Goal: Task Accomplishment & Management: Manage account settings

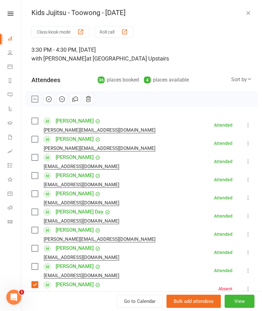
click at [246, 11] on icon "button" at bounding box center [248, 13] width 6 height 6
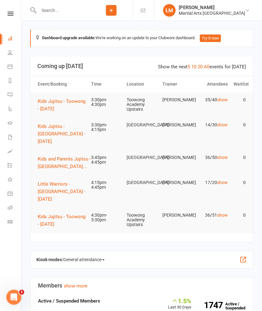
click at [65, 225] on span "Kids Jujitsu - Toowong - [DATE]" at bounding box center [62, 220] width 48 height 13
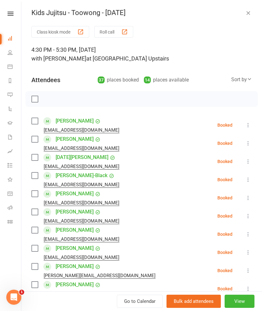
click at [37, 124] on label at bounding box center [34, 121] width 6 height 6
click at [32, 163] on div "[EMAIL_ADDRESS][DOMAIN_NAME]" at bounding box center [76, 166] width 90 height 8
click at [38, 156] on label at bounding box center [34, 157] width 6 height 6
click at [35, 173] on label at bounding box center [34, 175] width 6 height 6
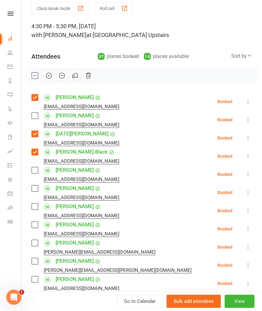
scroll to position [25, 0]
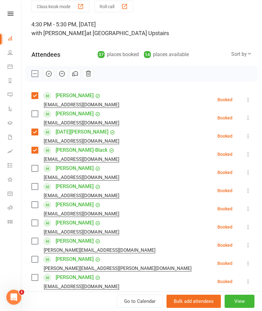
click at [35, 171] on label at bounding box center [34, 168] width 6 height 6
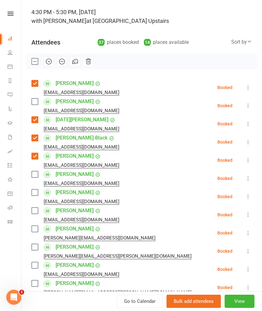
scroll to position [47, 0]
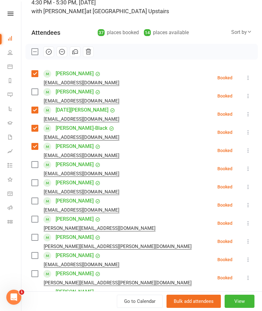
click at [37, 167] on label at bounding box center [34, 164] width 6 height 6
click at [33, 184] on label at bounding box center [34, 183] width 6 height 6
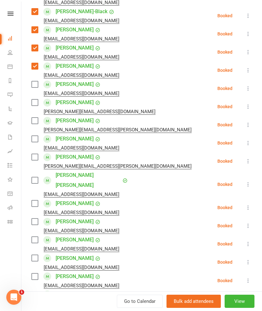
scroll to position [165, 0]
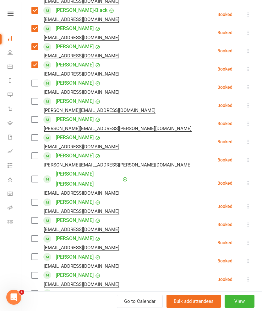
click at [35, 122] on label at bounding box center [34, 119] width 6 height 6
click at [36, 154] on label at bounding box center [34, 156] width 6 height 6
click at [37, 176] on label at bounding box center [34, 179] width 6 height 6
click at [34, 199] on label at bounding box center [34, 202] width 6 height 6
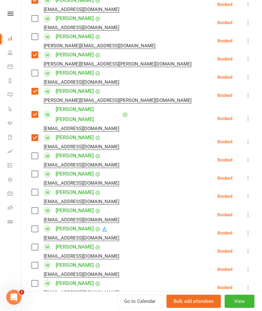
scroll to position [233, 0]
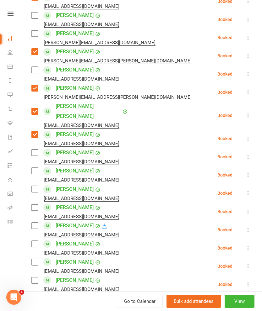
click at [35, 150] on label at bounding box center [34, 153] width 6 height 6
click at [36, 168] on label at bounding box center [34, 171] width 6 height 6
click at [35, 186] on label at bounding box center [34, 189] width 6 height 6
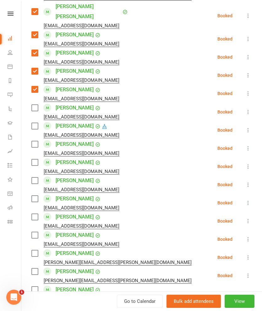
scroll to position [333, 0]
click at [33, 104] on label at bounding box center [34, 107] width 6 height 6
click at [32, 123] on label at bounding box center [34, 126] width 6 height 6
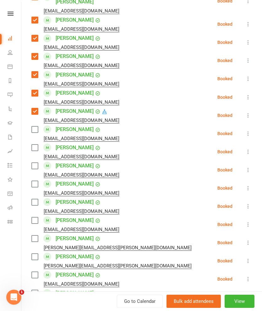
scroll to position [356, 0]
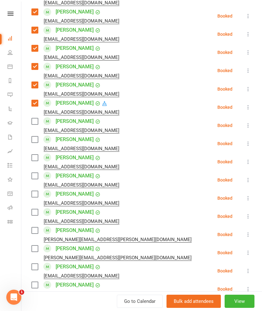
click at [31, 191] on label at bounding box center [34, 194] width 6 height 6
click at [34, 209] on label at bounding box center [34, 212] width 6 height 6
click at [34, 173] on label at bounding box center [34, 176] width 6 height 6
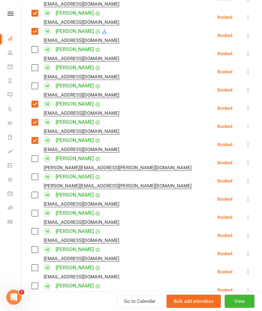
scroll to position [437, 0]
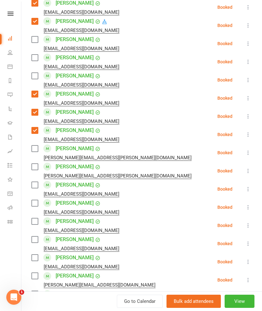
click at [36, 145] on label at bounding box center [34, 148] width 6 height 6
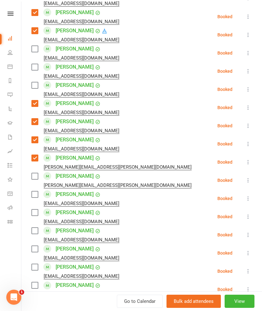
scroll to position [427, 0]
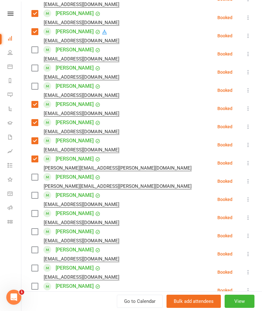
click at [36, 192] on label at bounding box center [34, 195] width 6 height 6
click at [37, 219] on div "[EMAIL_ADDRESS][DOMAIN_NAME]" at bounding box center [76, 223] width 90 height 8
click at [36, 210] on label at bounding box center [34, 213] width 6 height 6
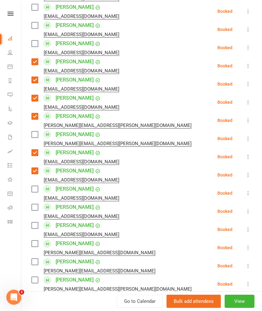
scroll to position [469, 0]
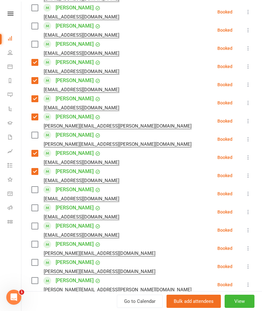
click at [34, 205] on label at bounding box center [34, 208] width 6 height 6
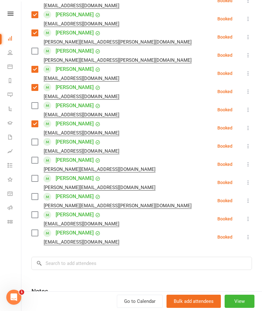
scroll to position [562, 0]
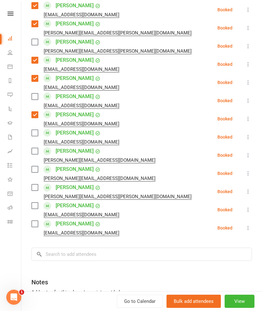
click at [37, 184] on label at bounding box center [34, 187] width 6 height 6
click at [37, 203] on label at bounding box center [34, 206] width 6 height 6
click at [32, 221] on label at bounding box center [34, 224] width 6 height 6
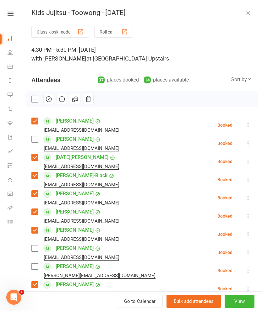
scroll to position [0, 0]
click at [50, 99] on icon "button" at bounding box center [48, 99] width 7 height 7
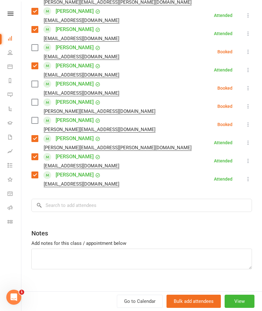
scroll to position [611, 0]
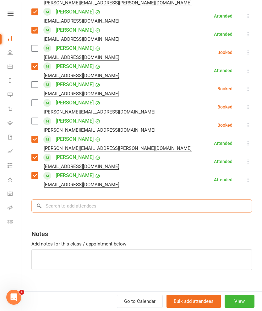
click at [201, 199] on input "search" at bounding box center [141, 205] width 220 height 13
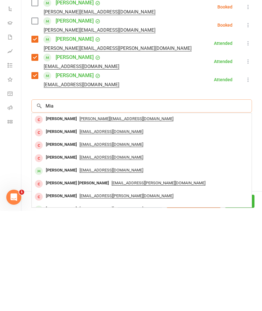
type input "Mia"
click at [58, 266] on div "[PERSON_NAME]" at bounding box center [61, 270] width 36 height 9
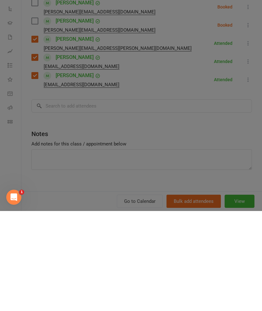
scroll to position [100, 0]
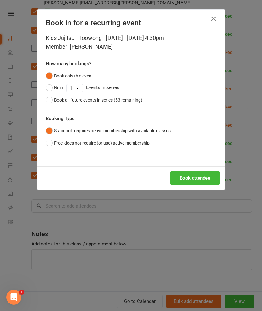
click at [203, 175] on button "Book attendee" at bounding box center [195, 178] width 50 height 13
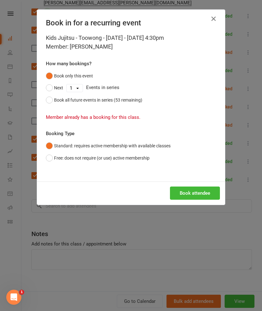
click at [58, 148] on button "Standard: requires active membership with available classes" at bounding box center [108, 146] width 124 height 12
click at [212, 18] on icon "button" at bounding box center [213, 19] width 8 height 8
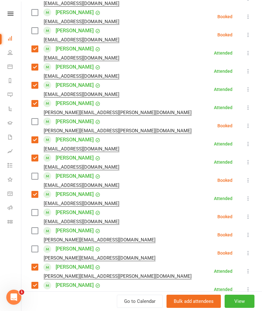
scroll to position [467, 0]
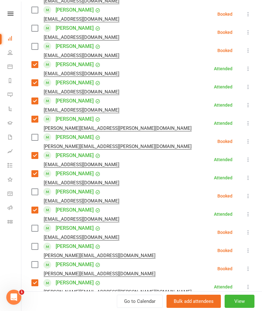
click at [31, 43] on label at bounding box center [34, 46] width 6 height 6
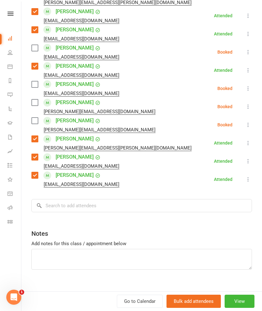
scroll to position [611, 0]
click at [209, 199] on input "search" at bounding box center [141, 205] width 220 height 13
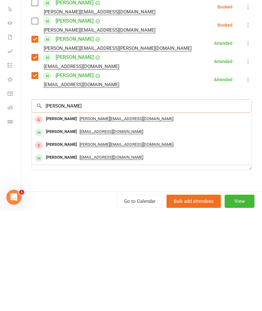
type input "[PERSON_NAME]"
click at [75, 227] on div "[PERSON_NAME]" at bounding box center [61, 231] width 36 height 9
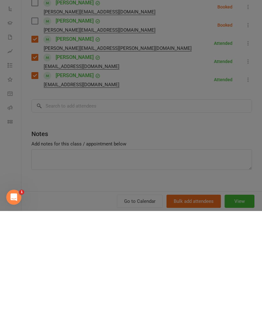
scroll to position [200, 0]
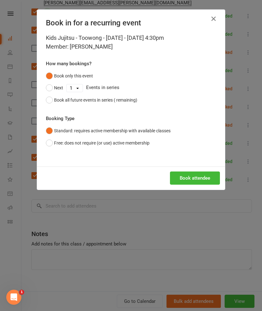
click at [197, 172] on button "Book attendee" at bounding box center [195, 178] width 50 height 13
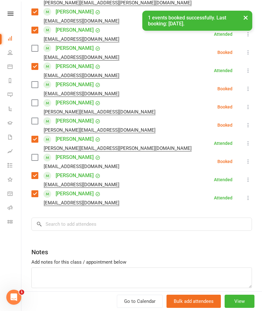
scroll to position [602, 0]
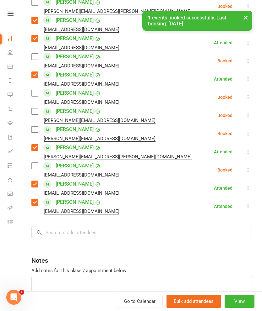
click at [34, 163] on label at bounding box center [34, 166] width 6 height 6
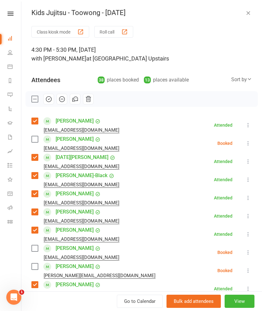
scroll to position [0, 0]
click at [47, 98] on icon "button" at bounding box center [48, 99] width 7 height 7
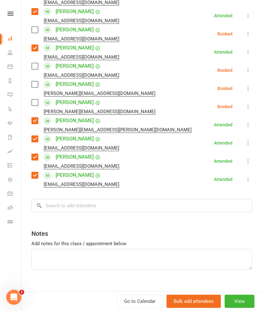
scroll to position [629, 0]
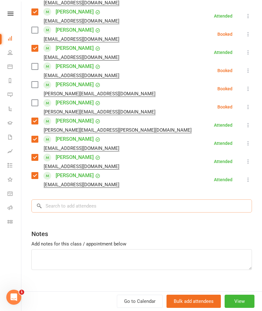
click at [195, 199] on input "search" at bounding box center [141, 205] width 220 height 13
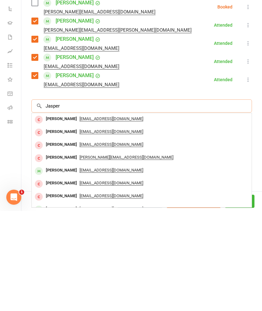
type input "Jasper"
click at [68, 266] on div "[PERSON_NAME]" at bounding box center [61, 270] width 36 height 9
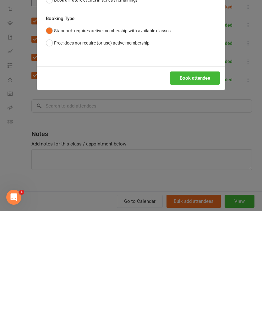
scroll to position [300, 0]
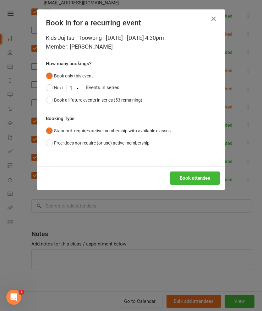
click at [200, 175] on button "Book attendee" at bounding box center [195, 178] width 50 height 13
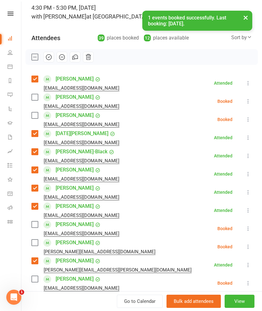
scroll to position [43, 0]
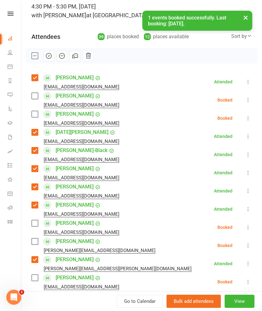
click at [40, 92] on div "[PERSON_NAME] [EMAIL_ADDRESS][DOMAIN_NAME]" at bounding box center [76, 100] width 90 height 18
click at [31, 99] on label at bounding box center [34, 96] width 6 height 6
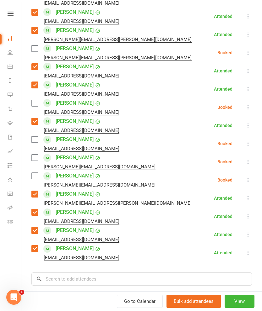
scroll to position [577, 0]
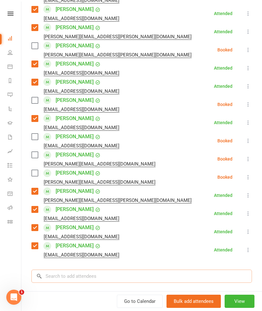
click at [202, 270] on input "search" at bounding box center [141, 276] width 220 height 13
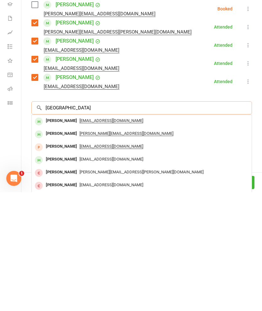
scroll to position [626, 0]
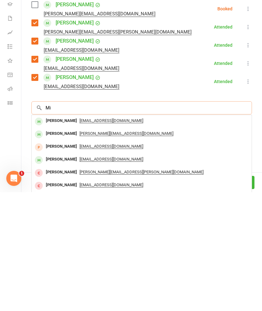
type input "M"
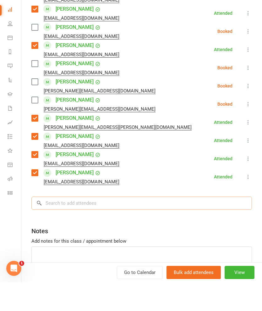
scroll to position [621, 0]
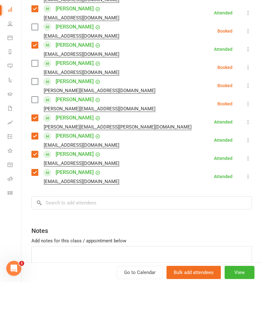
click at [34, 89] on label at bounding box center [34, 92] width 6 height 6
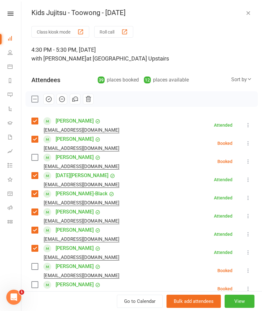
scroll to position [0, 0]
click at [51, 103] on button "button" at bounding box center [48, 99] width 11 height 11
click at [50, 99] on icon "button" at bounding box center [48, 99] width 7 height 7
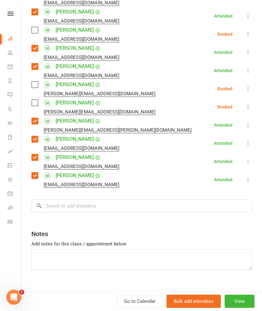
scroll to position [647, 0]
click at [196, 199] on input "search" at bounding box center [141, 205] width 220 height 13
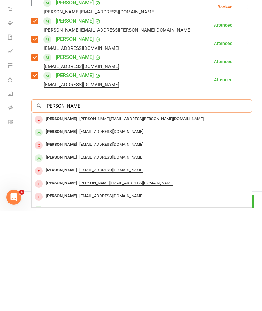
scroll to position [0, 0]
click at [208, 199] on input "[PERSON_NAME]" at bounding box center [141, 205] width 220 height 13
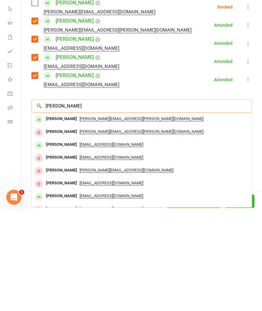
type input "[PERSON_NAME]"
click at [53, 214] on div "[PERSON_NAME]" at bounding box center [61, 218] width 36 height 9
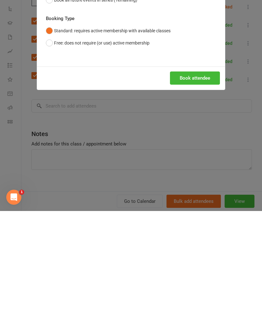
scroll to position [599, 0]
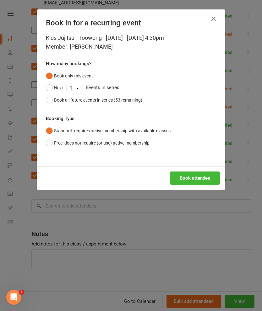
click at [205, 173] on button "Book attendee" at bounding box center [195, 178] width 50 height 13
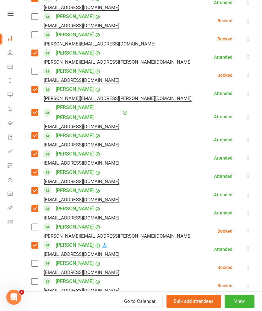
scroll to position [243, 0]
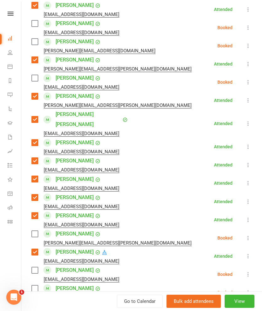
click at [36, 231] on label at bounding box center [34, 234] width 6 height 6
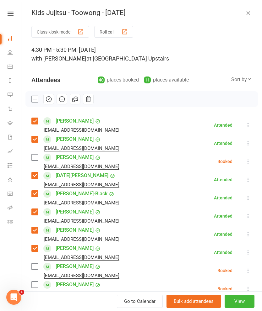
scroll to position [0, 0]
click at [48, 98] on icon "button" at bounding box center [48, 99] width 7 height 7
